Goal: Use online tool/utility: Utilize a website feature to perform a specific function

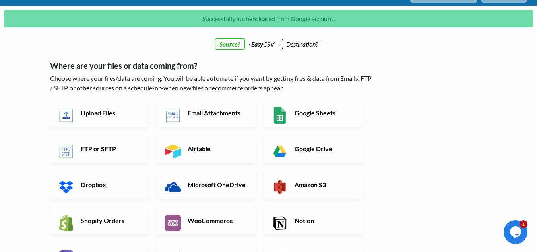
scroll to position [28, 0]
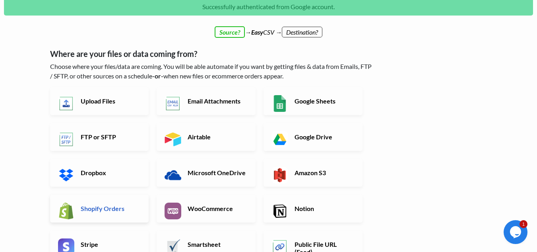
click at [106, 213] on link "Shopify Orders" at bounding box center [99, 208] width 99 height 28
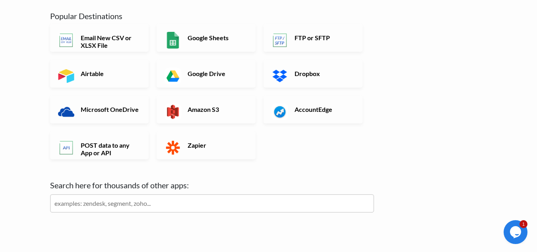
scroll to position [88, 0]
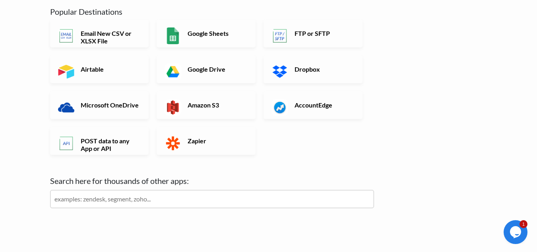
click at [303, 197] on input "text" at bounding box center [212, 199] width 324 height 18
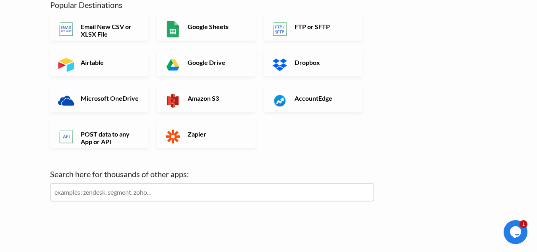
scroll to position [117, 0]
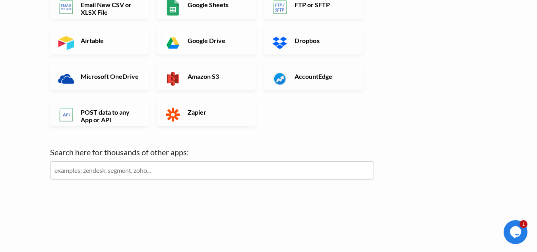
click at [216, 167] on input "text" at bounding box center [212, 170] width 324 height 18
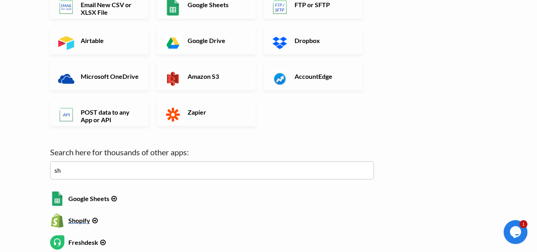
type input "sh"
click at [81, 219] on h6 "Shopify" at bounding box center [212, 218] width 324 height 11
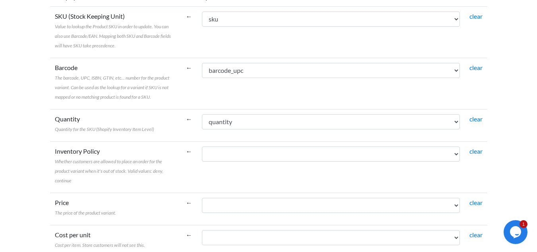
scroll to position [181, 0]
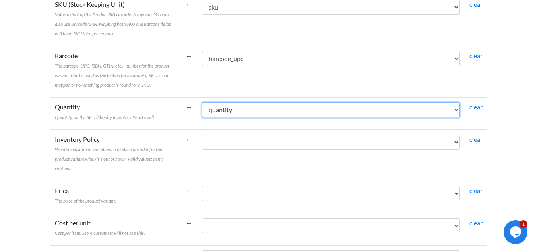
click at [388, 107] on select "order_name sku sku_total_qty_for_period barcode_upc line_item_name quantity ful…" at bounding box center [331, 109] width 258 height 15
click at [202, 102] on select "order_name sku sku_total_qty_for_period barcode_upc line_item_name quantity ful…" at bounding box center [331, 109] width 258 height 15
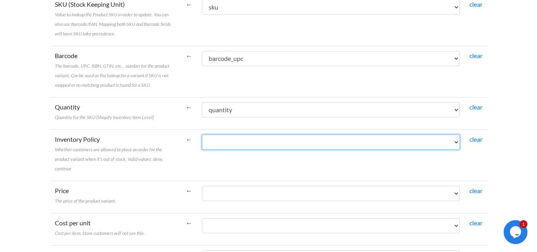
click at [235, 143] on select "order_name sku sku_total_qty_for_period barcode_upc line_item_name quantity ful…" at bounding box center [331, 141] width 258 height 15
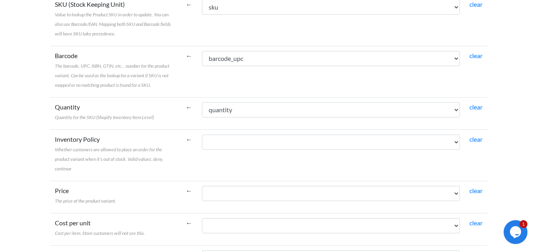
click at [181, 143] on td "←" at bounding box center [189, 154] width 16 height 51
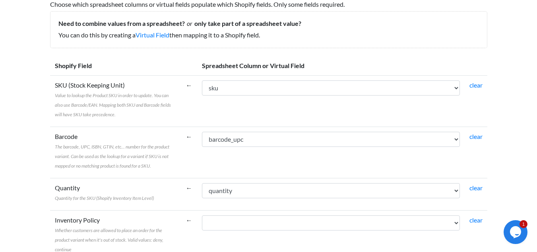
scroll to position [0, 0]
